Goal: Navigation & Orientation: Find specific page/section

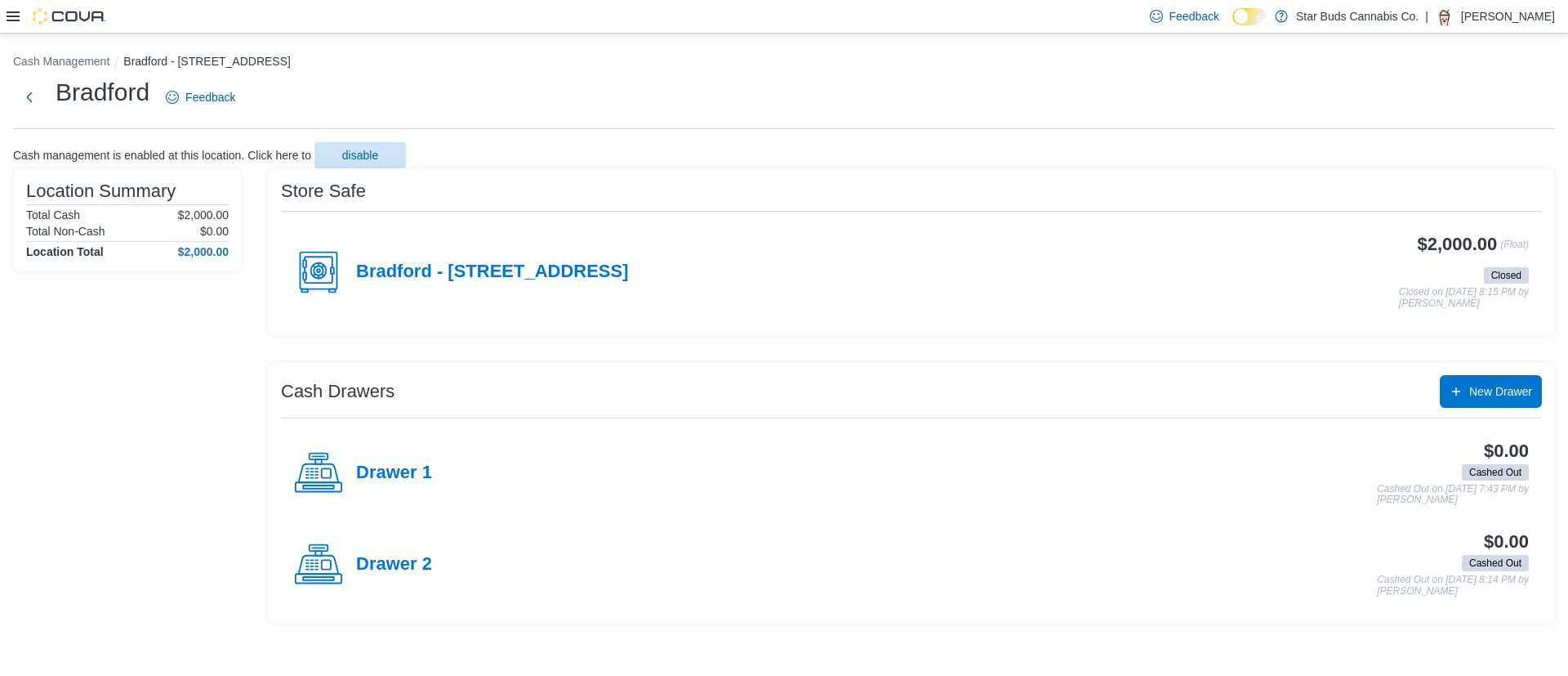
click at [1515, 21] on p "[PERSON_NAME]" at bounding box center [1508, 16] width 94 height 20
click at [1447, 153] on span "Sign Out" at bounding box center [1449, 158] width 44 height 16
